Goal: Find specific page/section: Find specific page/section

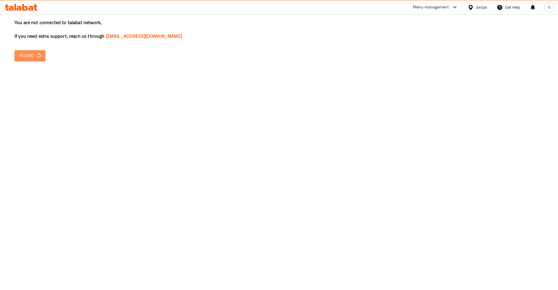
click at [35, 59] on span "Reload" at bounding box center [30, 55] width 22 height 7
click at [298, 159] on div "You are not connected to talabat network, If you need extra support, reach us t…" at bounding box center [279, 145] width 558 height 290
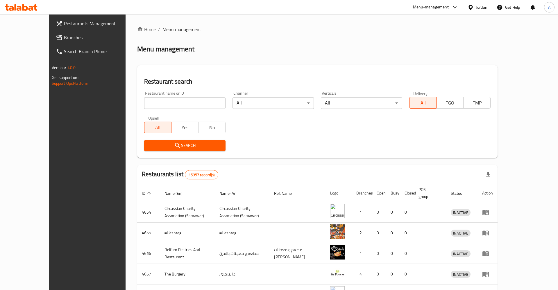
click at [194, 103] on input "search" at bounding box center [184, 103] width 81 height 12
type input "sakura"
click button "Search" at bounding box center [184, 145] width 81 height 11
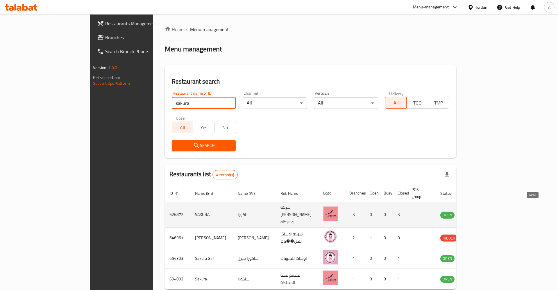
click at [478, 213] on icon "enhanced table" at bounding box center [474, 215] width 6 height 5
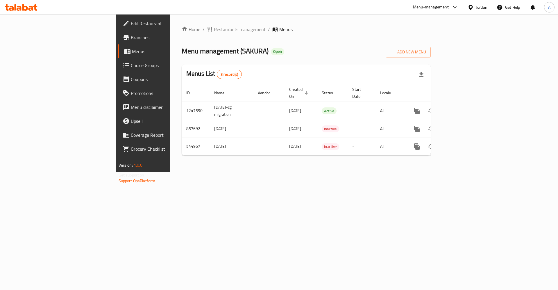
click at [131, 37] on span "Branches" at bounding box center [168, 37] width 74 height 7
